Goal: Communication & Community: Participate in discussion

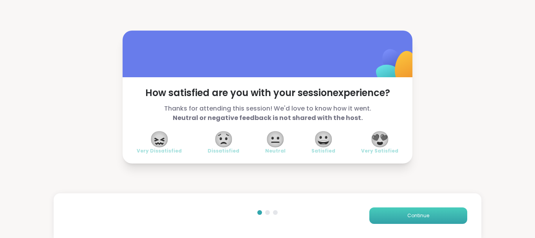
click at [372, 212] on button "Continue" at bounding box center [418, 215] width 98 height 16
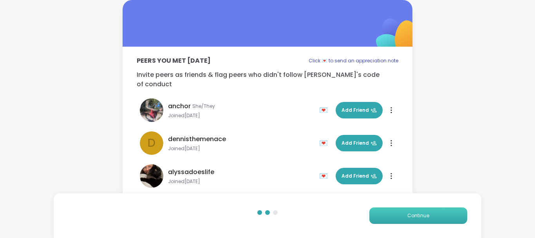
click at [372, 212] on button "Continue" at bounding box center [418, 215] width 98 height 16
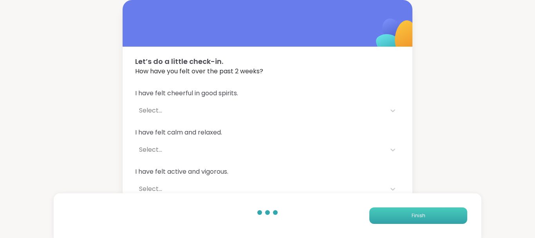
click at [372, 212] on button "Finish" at bounding box center [418, 215] width 98 height 16
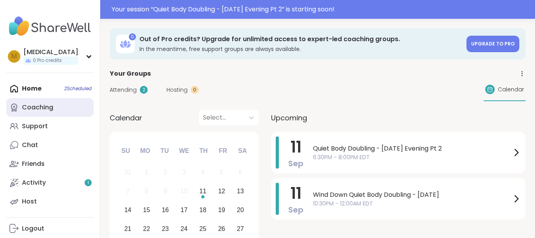
scroll to position [54, 0]
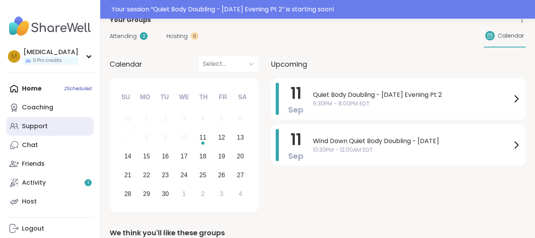
click at [38, 127] on div "Support" at bounding box center [35, 126] width 26 height 9
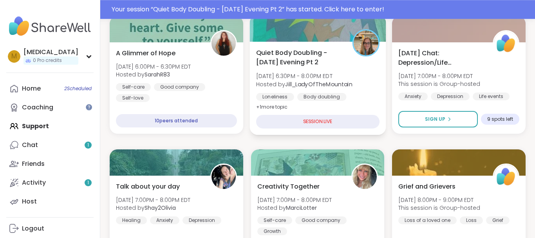
scroll to position [206, 0]
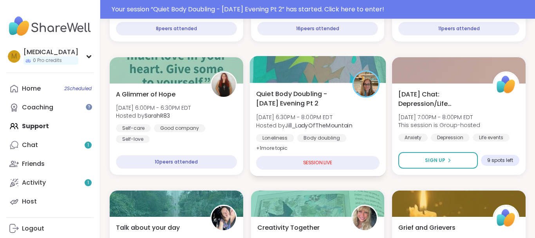
click at [363, 143] on div "Loneliness Body doubling Healthy habits" at bounding box center [317, 143] width 123 height 19
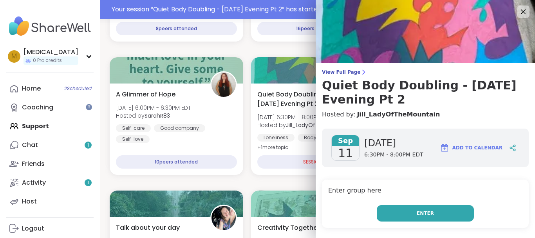
click at [425, 214] on span "Enter" at bounding box center [425, 213] width 17 height 7
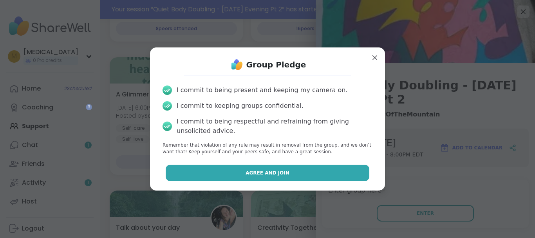
click at [325, 172] on button "Agree and Join" at bounding box center [268, 173] width 204 height 16
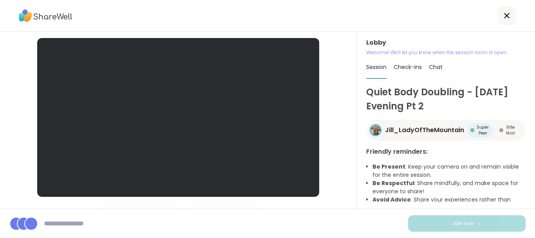
click at [325, 172] on div "Lobby | Loading Microphones | Loading Cameras Test speaker and microphone" at bounding box center [178, 120] width 357 height 177
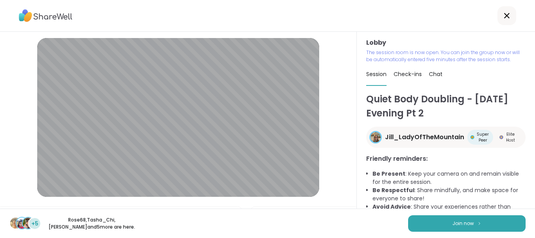
scroll to position [48, 0]
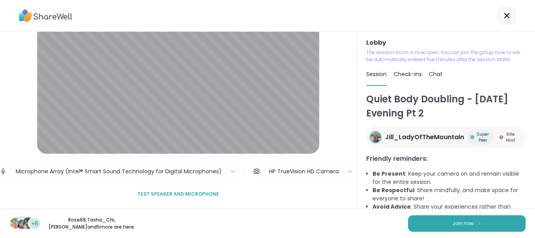
click at [285, 163] on div "HP TrueVision HD Camera" at bounding box center [304, 171] width 78 height 16
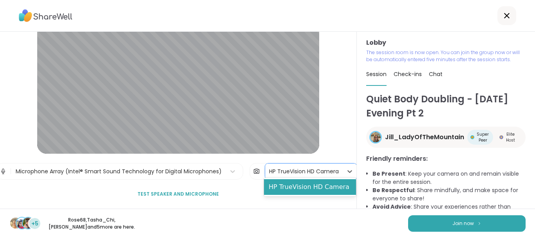
click at [333, 139] on div "Lobby | Microphone Array (Intel® Smart Sound Technology for Digital Microphones…" at bounding box center [178, 120] width 357 height 177
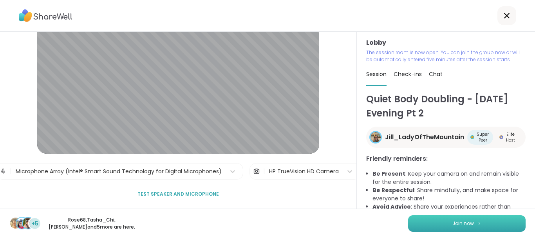
click at [420, 222] on button "Join now" at bounding box center [467, 223] width 118 height 16
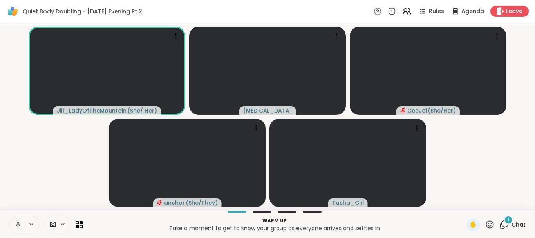
click at [17, 224] on icon at bounding box center [17, 224] width 7 height 7
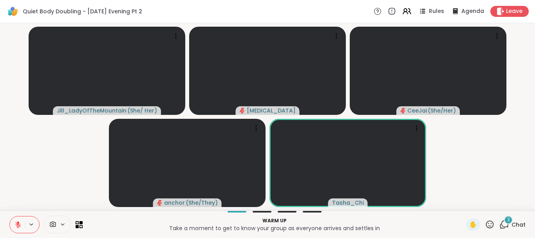
click at [507, 225] on icon at bounding box center [504, 224] width 10 height 10
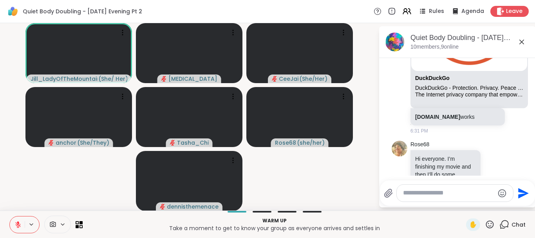
scroll to position [247, 0]
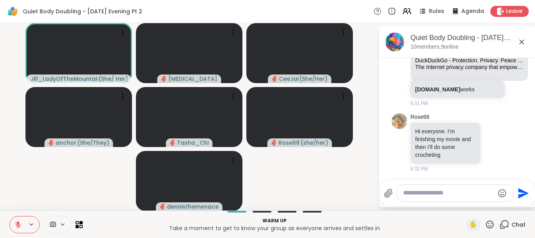
click at [436, 195] on textarea "Type your message" at bounding box center [448, 193] width 91 height 8
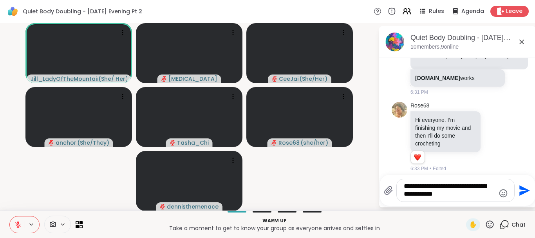
type textarea "**********"
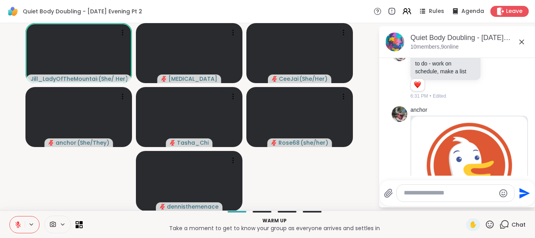
scroll to position [327, 0]
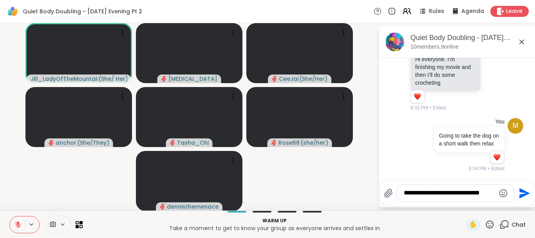
type textarea "**********"
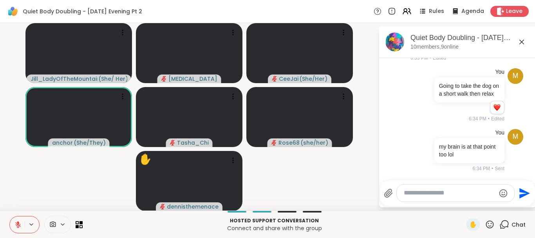
scroll to position [418, 0]
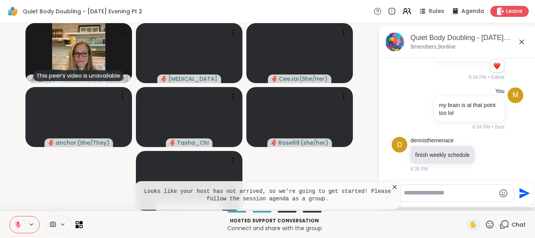
click at [18, 221] on icon at bounding box center [18, 222] width 2 height 3
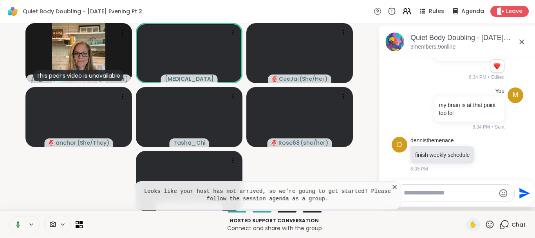
click at [394, 186] on icon at bounding box center [395, 187] width 8 height 8
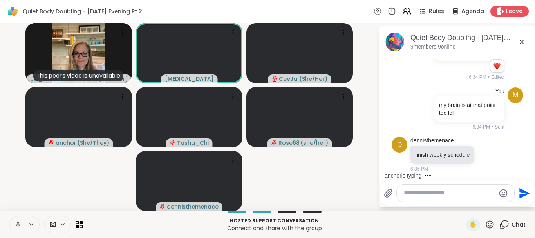
click at [14, 219] on button at bounding box center [17, 224] width 15 height 16
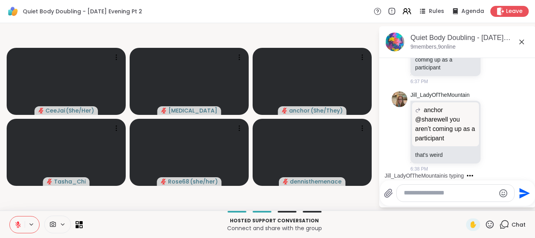
scroll to position [693, 0]
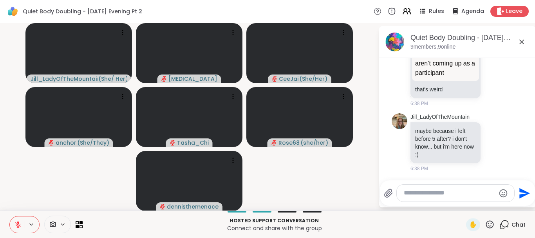
click at [22, 188] on video-player-container "Jill_LadyOfTheMountain ( She/ Her ) [MEDICAL_DATA][PERSON_NAME] ( She/Her ) anc…" at bounding box center [189, 116] width 369 height 181
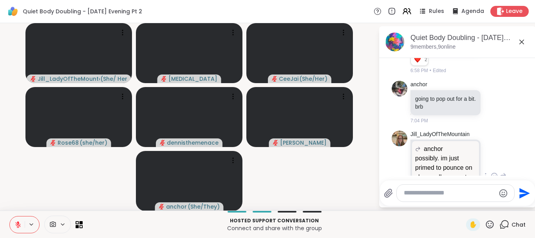
scroll to position [1046, 0]
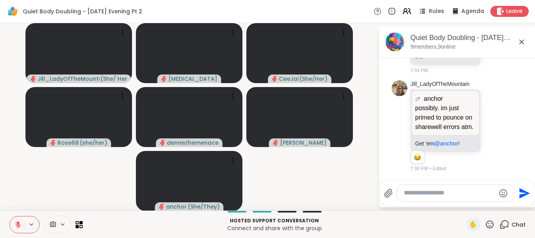
click at [445, 195] on textarea "Type your message" at bounding box center [449, 193] width 91 height 8
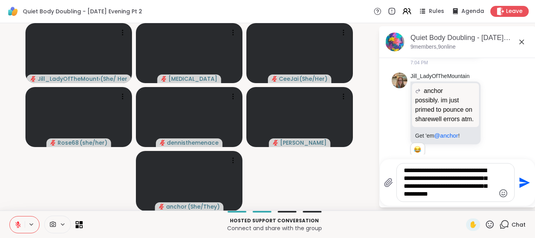
click at [503, 193] on icon "Emoji picker" at bounding box center [503, 192] width 9 height 9
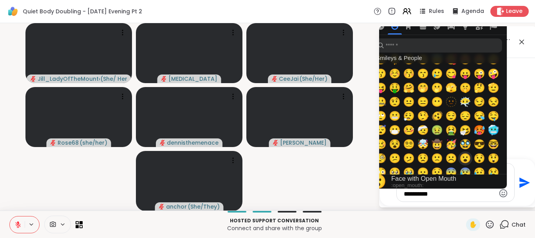
scroll to position [110, 0]
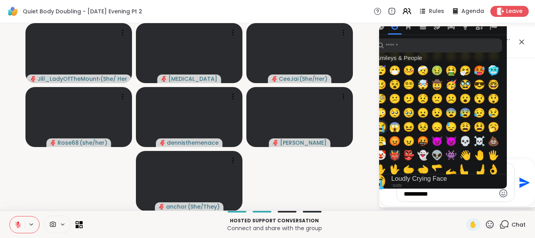
click at [382, 125] on span "😭" at bounding box center [381, 126] width 12 height 11
click at [448, 194] on textarea "**********" at bounding box center [449, 179] width 91 height 40
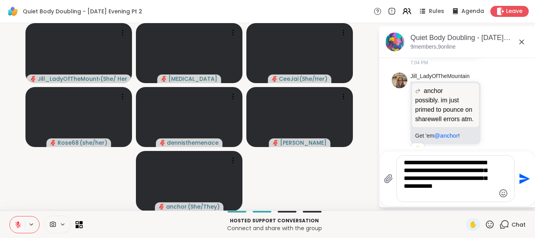
type textarea "**********"
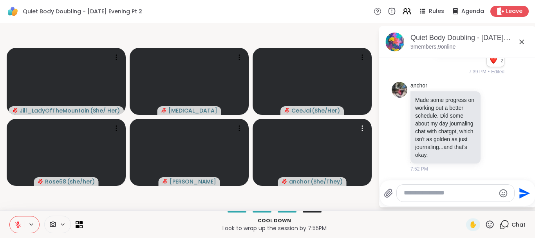
scroll to position [1246, 0]
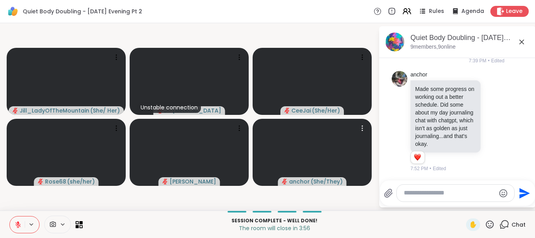
click at [324, 183] on span "( She/They )" at bounding box center [327, 181] width 32 height 8
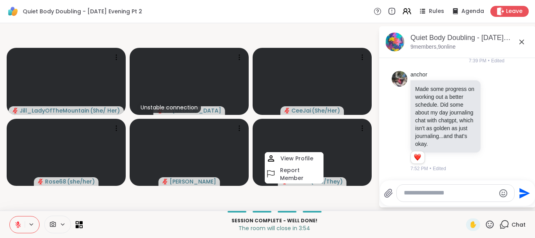
click at [189, 197] on video-player-container "[PERSON_NAME] ( She/ Her ) Unstable connection [MEDICAL_DATA][PERSON_NAME] ( Sh…" at bounding box center [189, 116] width 369 height 181
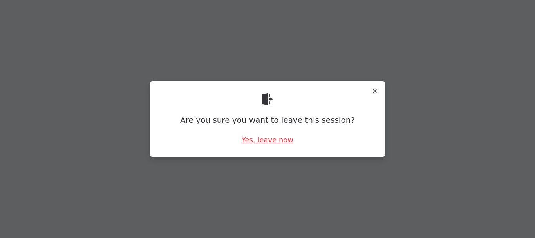
click at [268, 140] on div "Yes, leave now" at bounding box center [268, 140] width 52 height 10
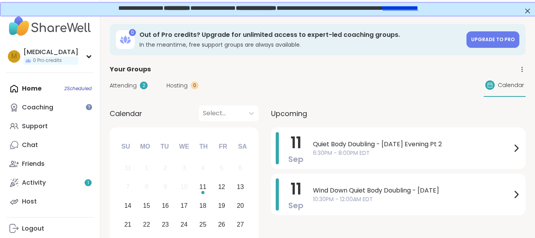
click at [123, 87] on span "Attending" at bounding box center [123, 85] width 27 height 8
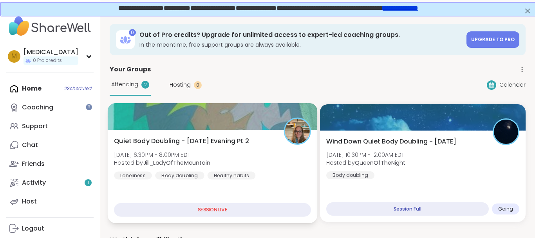
click at [262, 156] on div "Quiet Body Doubling - [DATE] Evening Pt 2 [DATE] 6:30PM - 8:00PM EDT Hosted by …" at bounding box center [212, 157] width 197 height 43
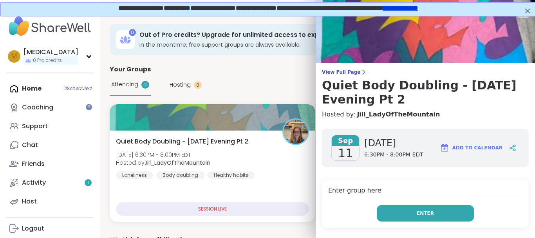
click at [434, 208] on button "Enter" at bounding box center [425, 213] width 97 height 16
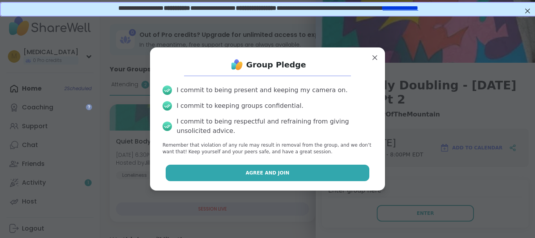
click at [294, 171] on button "Agree and Join" at bounding box center [268, 173] width 204 height 16
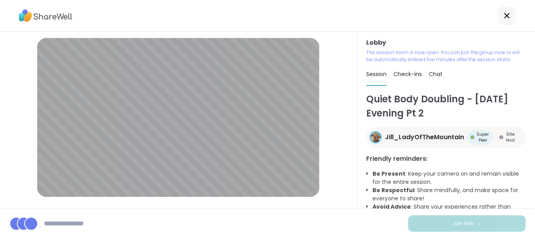
scroll to position [43, 0]
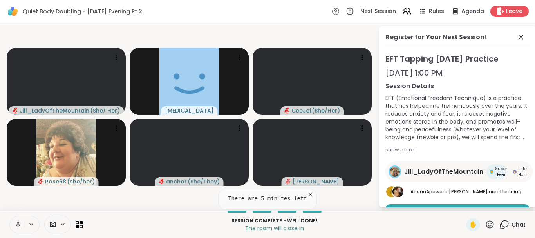
click at [16, 222] on icon at bounding box center [17, 224] width 7 height 7
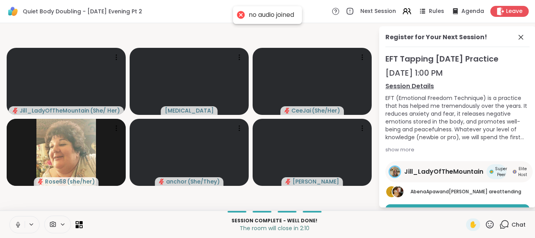
scroll to position [40, 0]
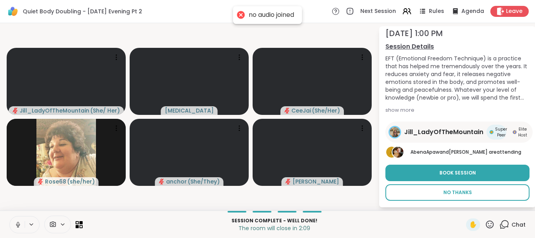
click at [463, 189] on button "No Thanks" at bounding box center [457, 192] width 144 height 16
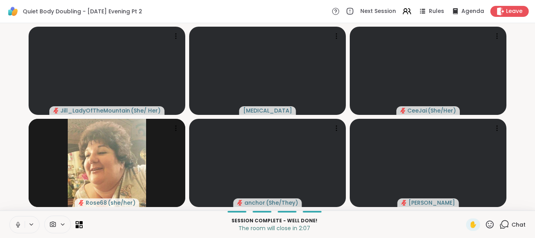
click at [508, 222] on icon at bounding box center [504, 224] width 10 height 10
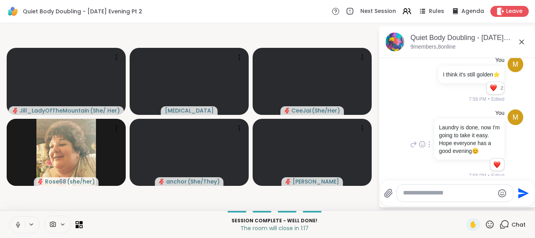
scroll to position [1376, 0]
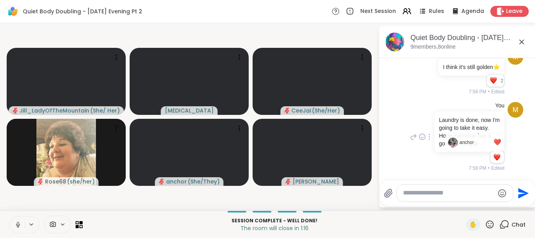
click at [502, 159] on li "1" at bounding box center [496, 157] width 13 height 11
click at [402, 163] on div "M You Laundry is done, now I'm going to take it easy. Hope everyone has a good …" at bounding box center [458, 137] width 132 height 76
click at [500, 11] on icon at bounding box center [500, 11] width 7 height 8
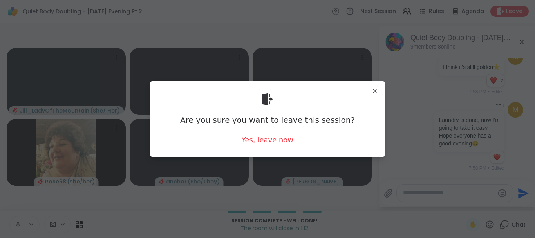
click at [258, 139] on div "Yes, leave now" at bounding box center [268, 140] width 52 height 10
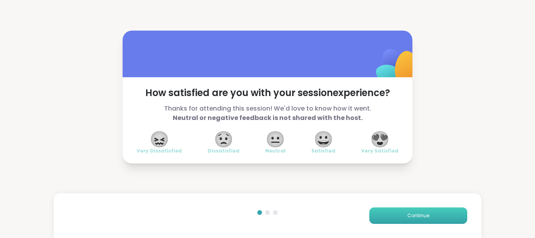
click at [407, 219] on button "Continue" at bounding box center [418, 215] width 98 height 16
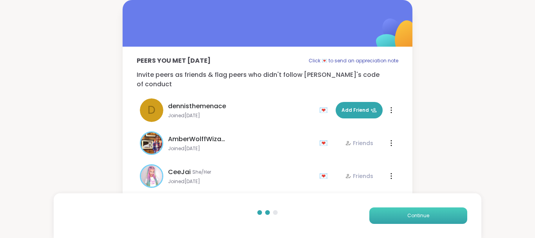
click at [407, 219] on button "Continue" at bounding box center [418, 215] width 98 height 16
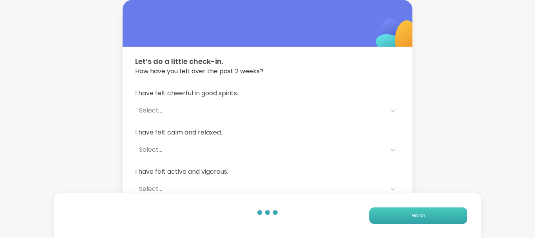
click at [407, 219] on button "Finish" at bounding box center [418, 215] width 98 height 16
